Goal: Task Accomplishment & Management: Complete application form

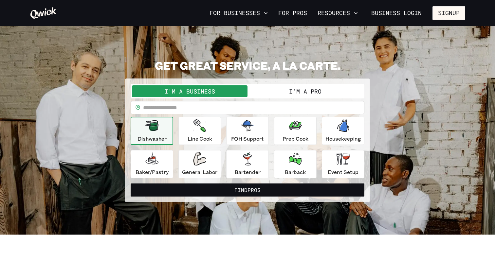
scroll to position [8, 0]
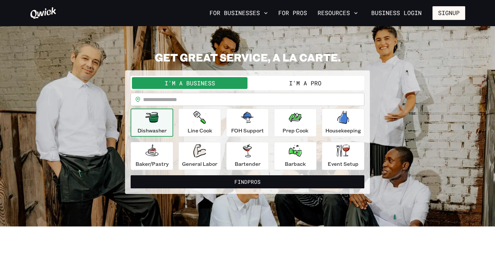
click at [318, 83] on button "I'm a Pro" at bounding box center [306, 83] width 116 height 12
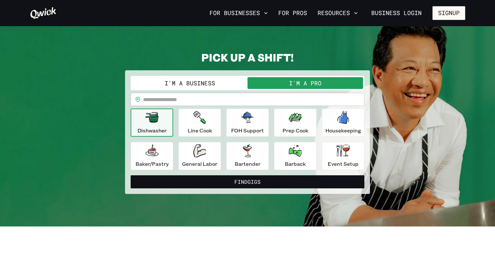
click at [190, 99] on input "text" at bounding box center [253, 99] width 221 height 13
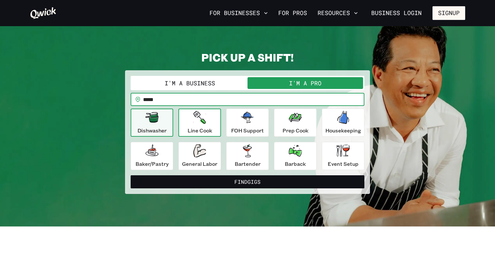
type input "*****"
click at [205, 129] on p "Line Cook" at bounding box center [200, 131] width 25 height 8
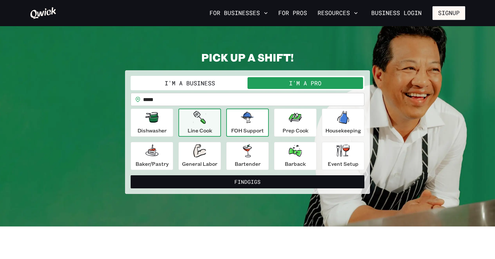
click at [255, 121] on div "FOH Support" at bounding box center [247, 123] width 33 height 24
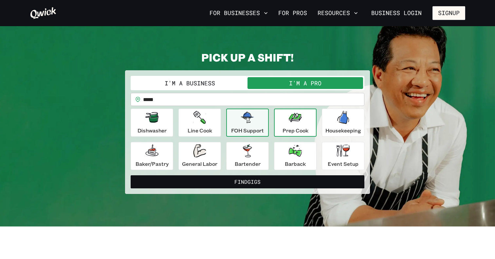
click at [297, 123] on icon "button" at bounding box center [295, 117] width 13 height 13
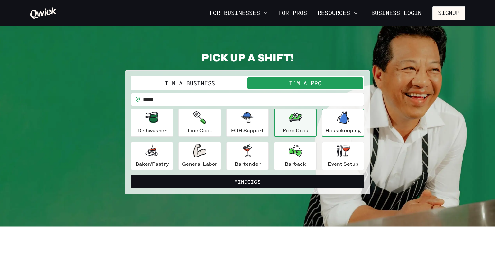
click at [331, 118] on div "Housekeeping" at bounding box center [344, 123] width 36 height 24
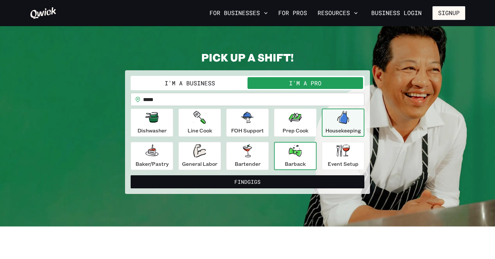
click at [274, 157] on button "Barback" at bounding box center [295, 156] width 43 height 28
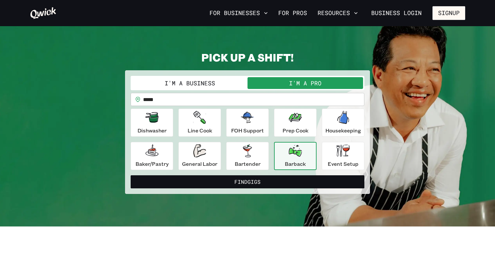
click at [224, 162] on div "Dishwasher Line Cook FOH Support Prep Cook Housekeeping [PERSON_NAME]/Pastry Ge…" at bounding box center [248, 140] width 234 height 62
click at [188, 162] on p "General Labor" at bounding box center [199, 164] width 35 height 8
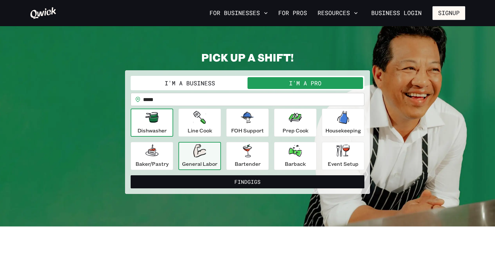
click at [141, 122] on div "Dishwasher" at bounding box center [152, 123] width 29 height 24
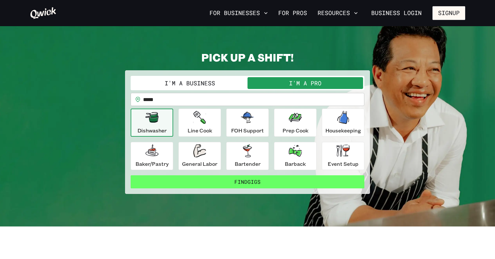
click at [234, 182] on button "Find Gigs" at bounding box center [248, 182] width 234 height 13
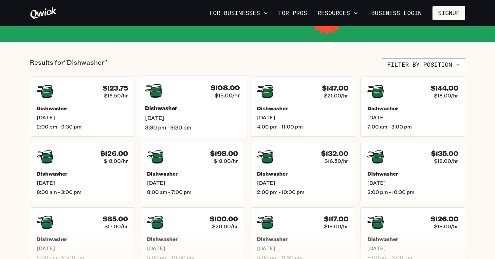
scroll to position [134, 0]
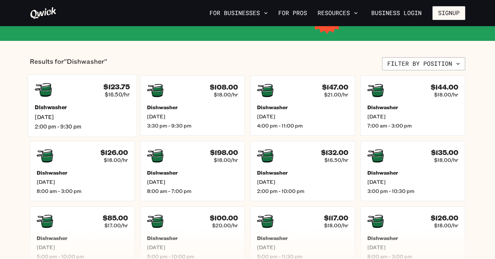
click at [75, 104] on h5 "Dishwasher" at bounding box center [82, 107] width 95 height 7
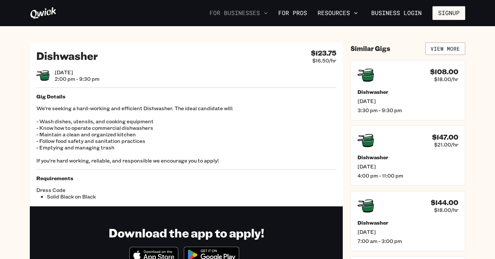
click at [249, 11] on button "For Businesses" at bounding box center [239, 13] width 64 height 11
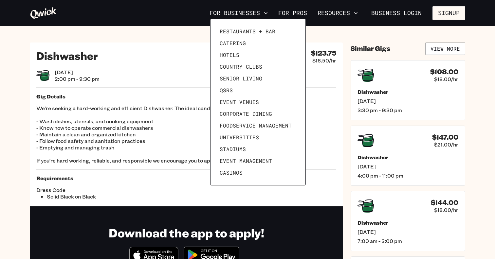
click at [154, 73] on div at bounding box center [247, 129] width 495 height 259
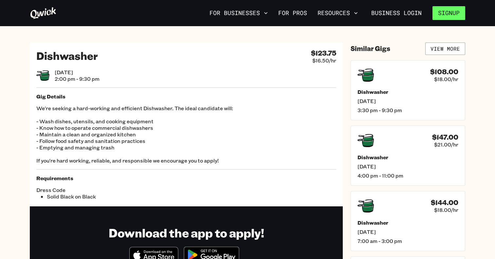
click at [447, 11] on button "Signup" at bounding box center [449, 13] width 33 height 14
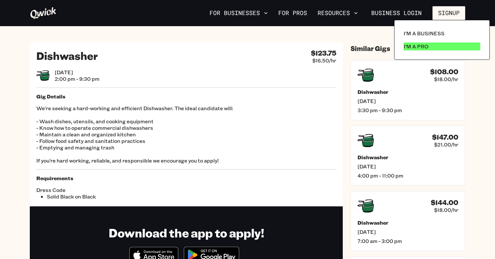
click at [422, 50] on p "I'm a Pro" at bounding box center [416, 47] width 25 height 8
